Goal: Task Accomplishment & Management: Use online tool/utility

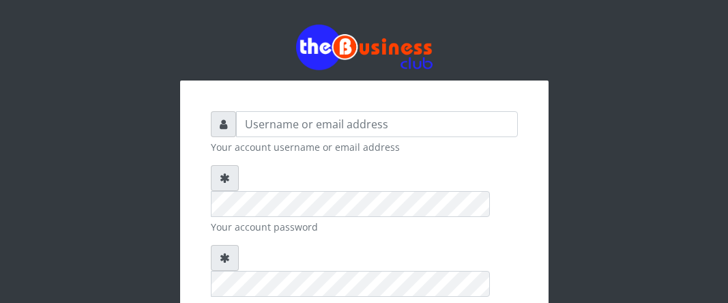
scroll to position [68, 0]
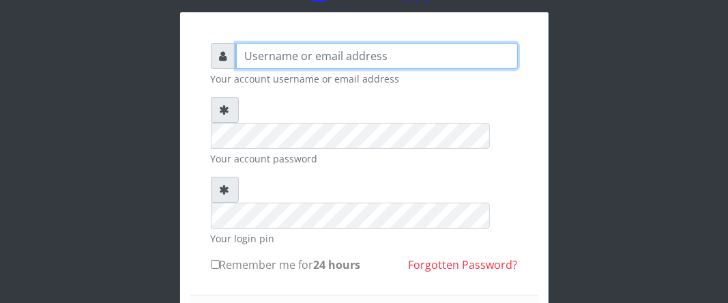
type input "Boboyen"
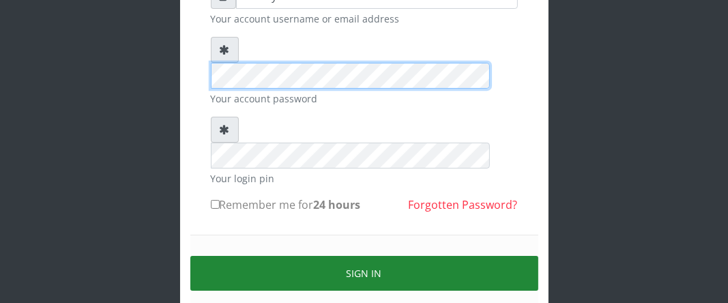
scroll to position [136, 0]
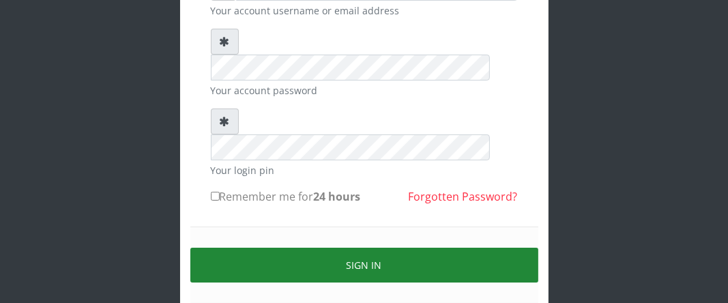
click at [291, 248] on button "Sign in" at bounding box center [364, 265] width 348 height 35
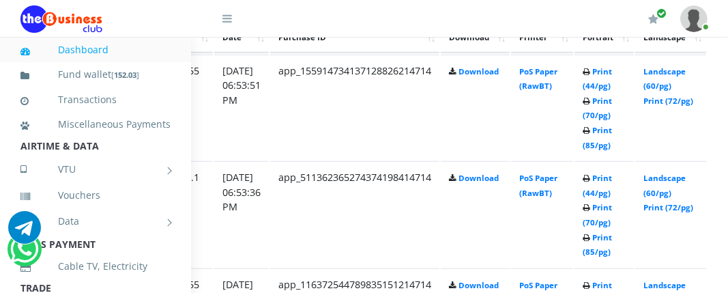
scroll to position [786, 242]
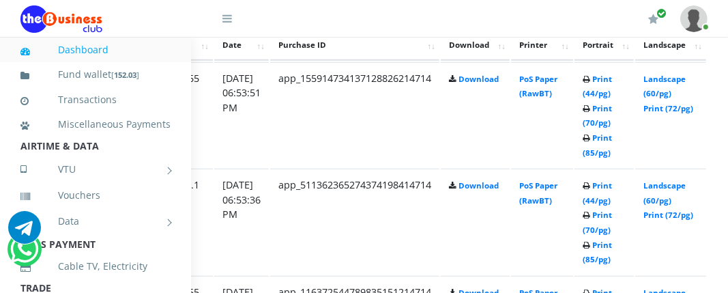
drag, startPoint x: 624, startPoint y: 238, endPoint x: 379, endPoint y: 231, distance: 244.4
click at [379, 231] on td "app_511362365274374198414714" at bounding box center [354, 222] width 169 height 106
